Goal: Information Seeking & Learning: Learn about a topic

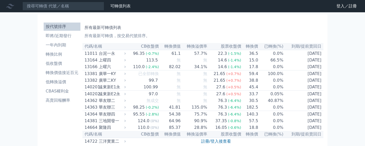
scroll to position [102, 0]
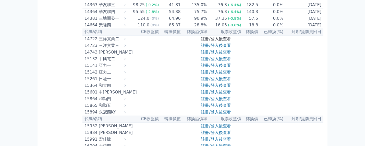
click at [214, 41] on link "註冊/登入後查看" at bounding box center [216, 38] width 30 height 5
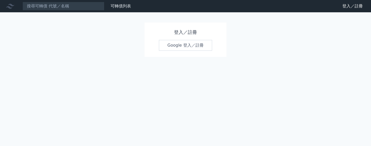
click at [191, 50] on div "登入／註冊 Google 登入／註冊" at bounding box center [185, 39] width 82 height 34
click at [188, 45] on link "Google 登入／註冊" at bounding box center [185, 45] width 53 height 11
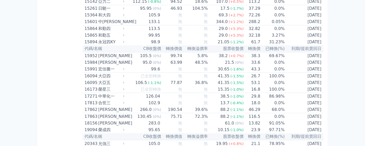
scroll to position [204, 0]
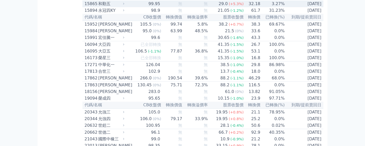
click at [231, 6] on span "(+5.3%)" at bounding box center [236, 4] width 15 height 4
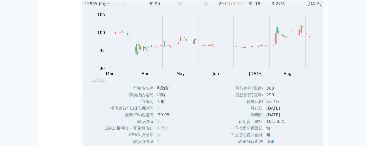
click at [229, 6] on span "(+5.3%)" at bounding box center [236, 4] width 15 height 4
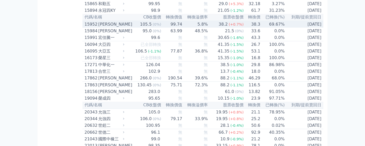
click at [225, 27] on div "38.2" at bounding box center [223, 24] width 11 height 6
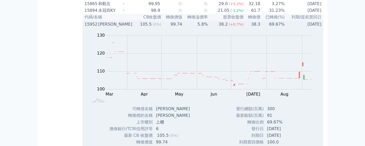
click at [225, 27] on div "38.2" at bounding box center [223, 24] width 11 height 6
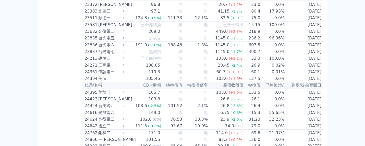
scroll to position [409, 0]
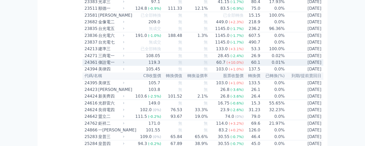
click at [220, 65] on div "60.7" at bounding box center [221, 62] width 11 height 6
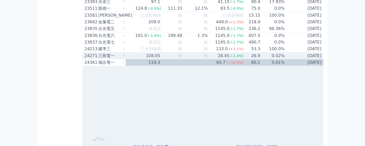
scroll to position [477, 0]
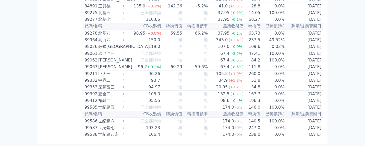
scroll to position [3036, 0]
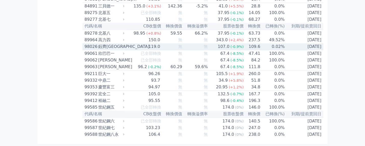
click at [155, 43] on div "119.0" at bounding box center [155, 46] width 14 height 6
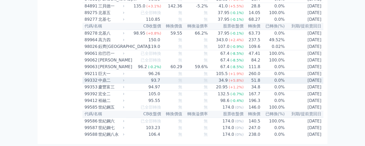
click at [155, 77] on div "93.7" at bounding box center [155, 80] width 11 height 6
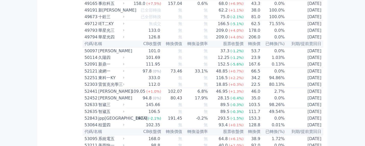
scroll to position [1536, 0]
